Goal: Transaction & Acquisition: Book appointment/travel/reservation

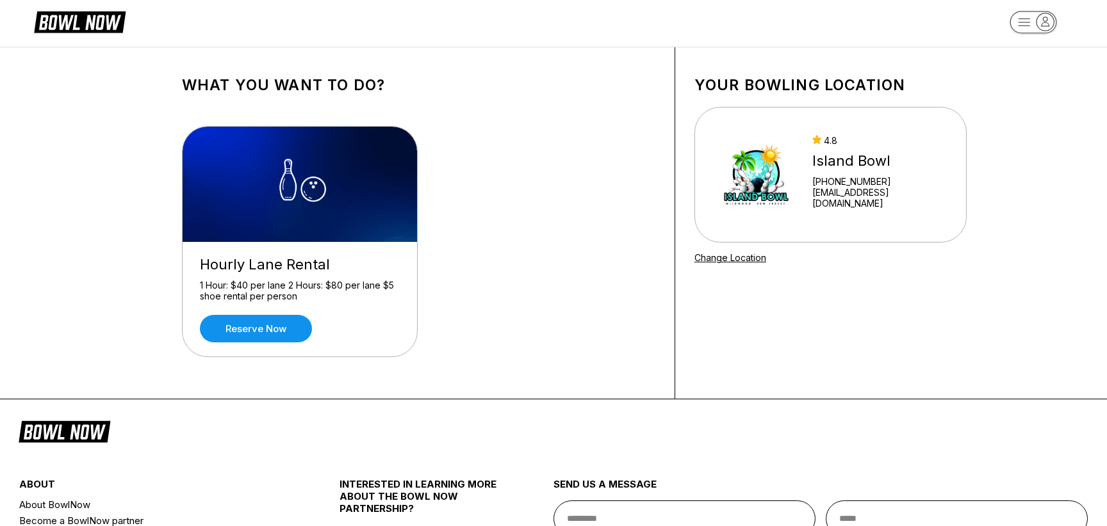
scroll to position [3, 0]
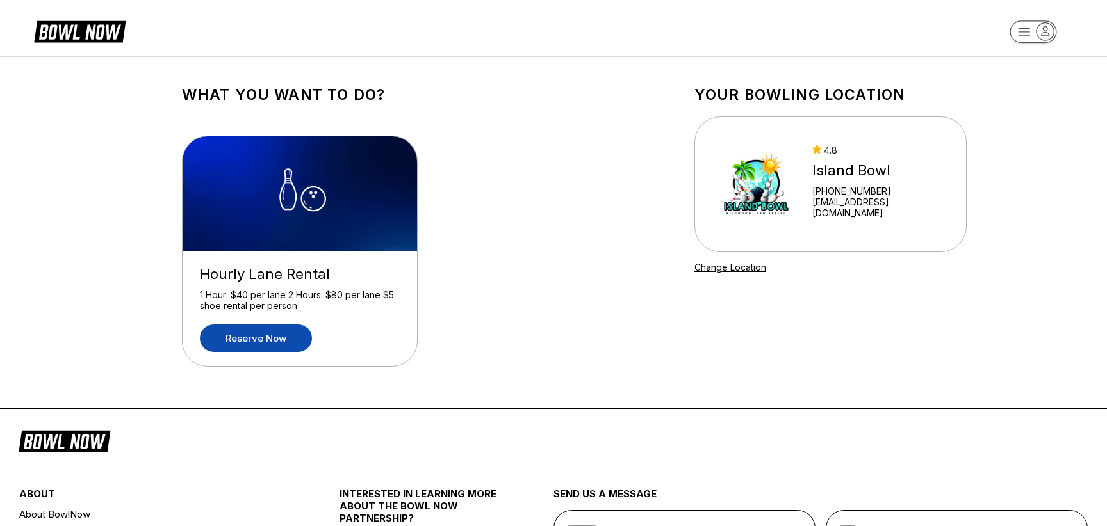
click at [268, 344] on link "Reserve now" at bounding box center [256, 339] width 112 height 28
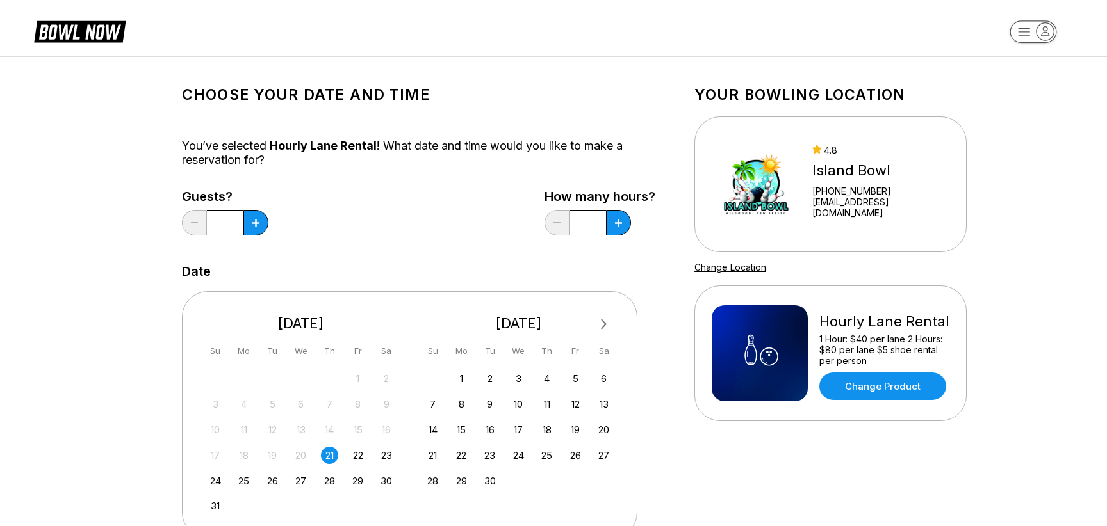
scroll to position [0, 0]
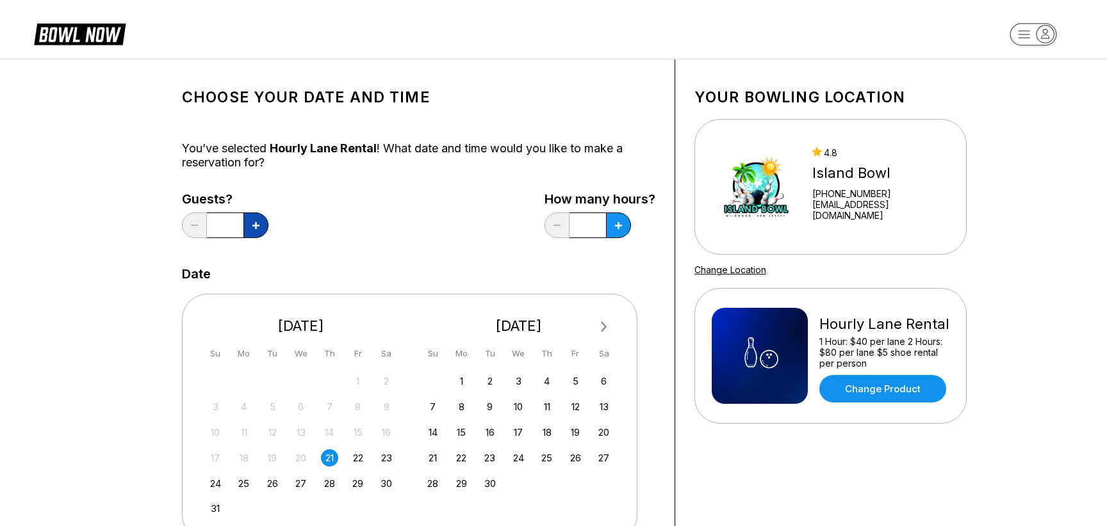
click at [254, 226] on icon at bounding box center [255, 225] width 7 height 7
type input "*"
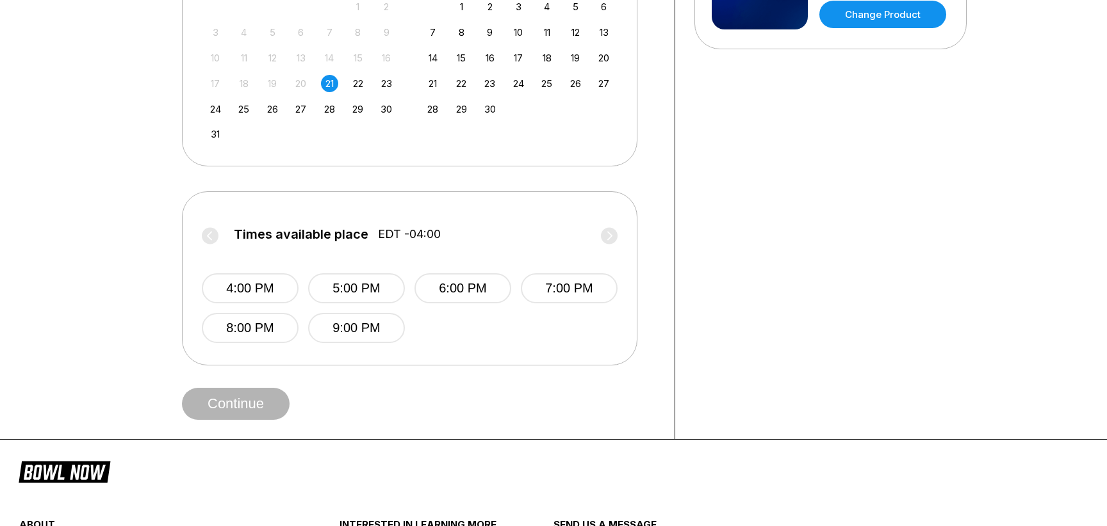
scroll to position [313, 0]
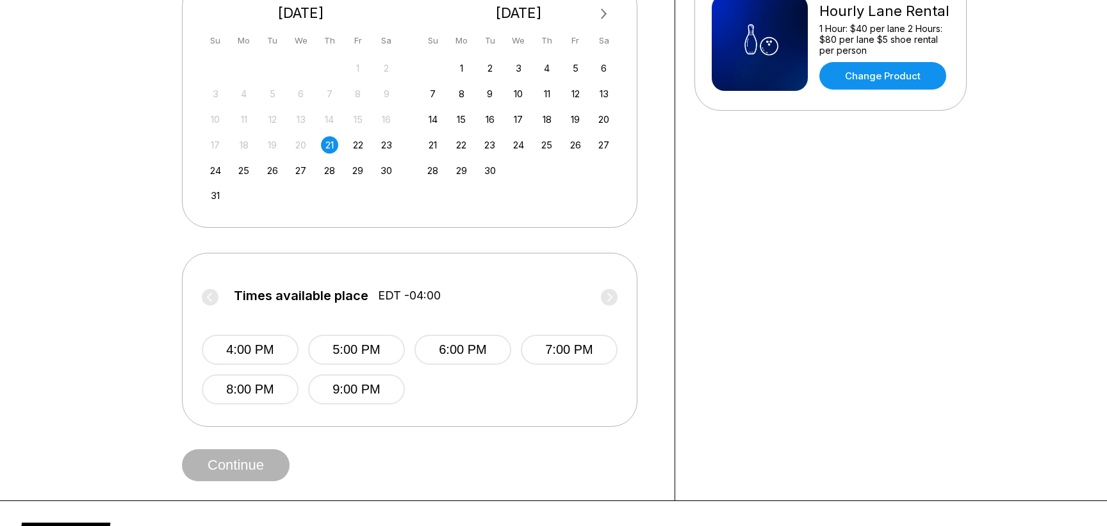
click at [206, 302] on label "Times available place EDT -04:00" at bounding box center [410, 299] width 416 height 20
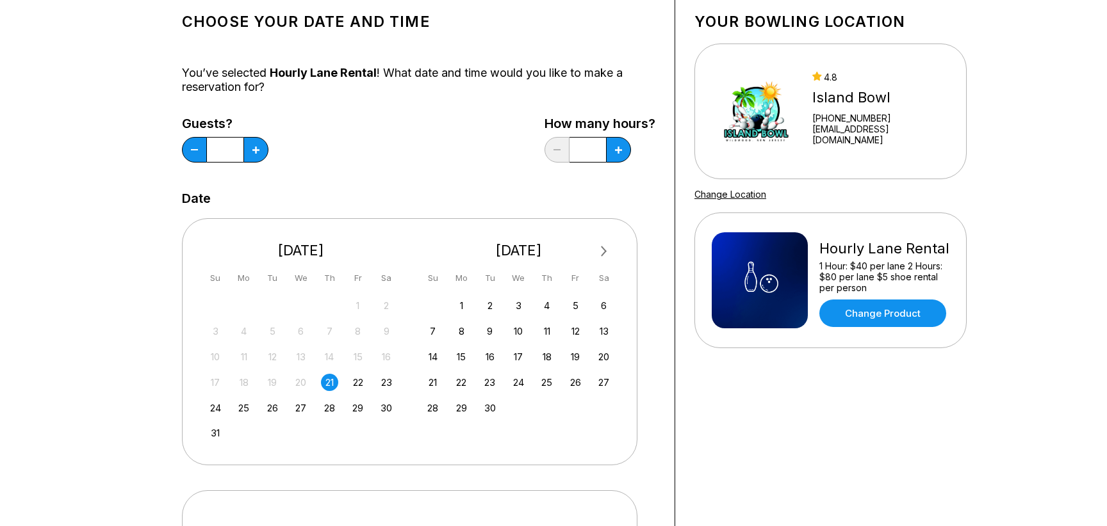
scroll to position [0, 0]
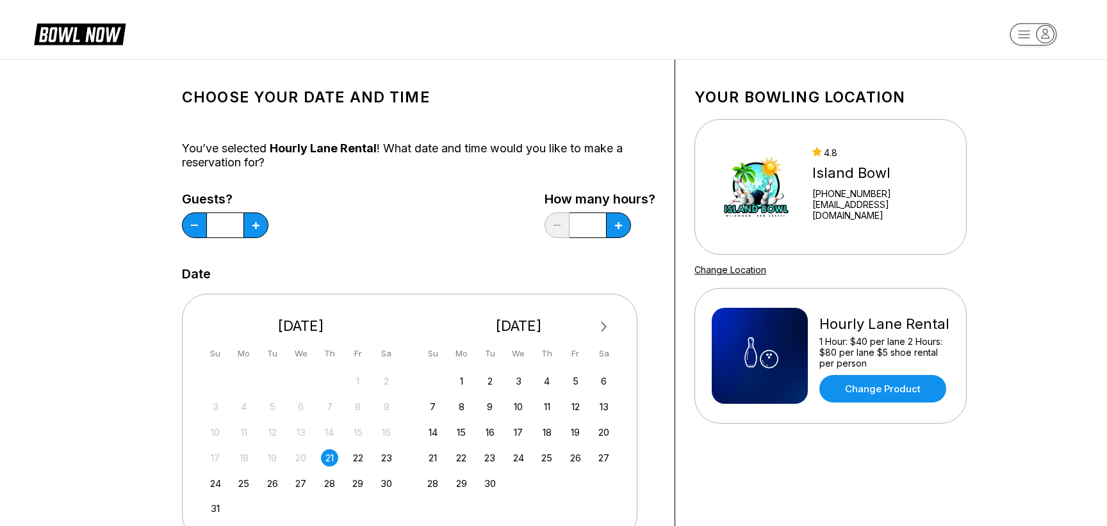
click at [836, 181] on div "Island Bowl" at bounding box center [880, 173] width 137 height 17
click at [901, 177] on div "Island Bowl" at bounding box center [880, 173] width 137 height 17
drag, startPoint x: 900, startPoint y: 177, endPoint x: 818, endPoint y: 186, distance: 82.5
click at [818, 182] on div "Island Bowl" at bounding box center [880, 173] width 137 height 17
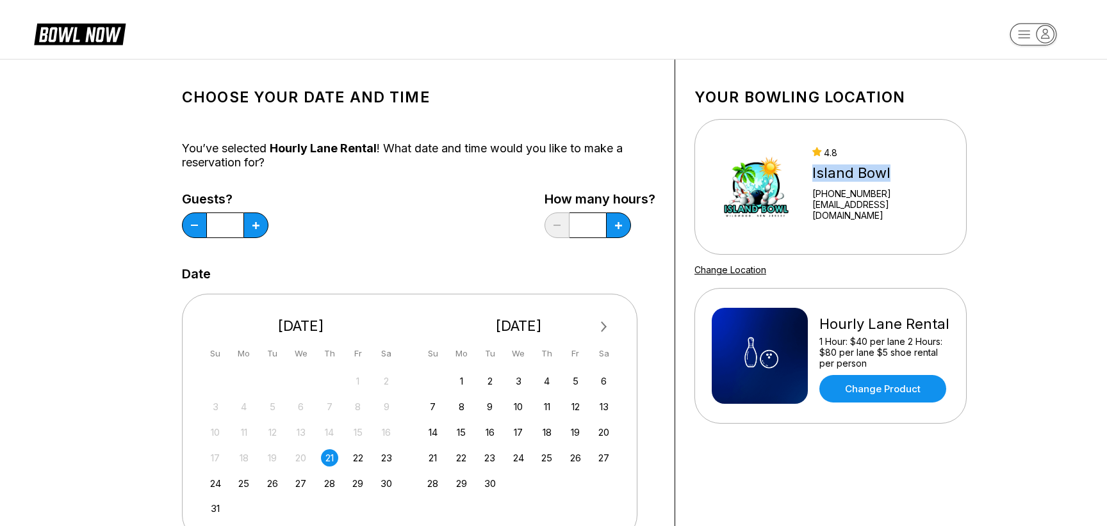
copy div "Island Bowl"
